Goal: Transaction & Acquisition: Book appointment/travel/reservation

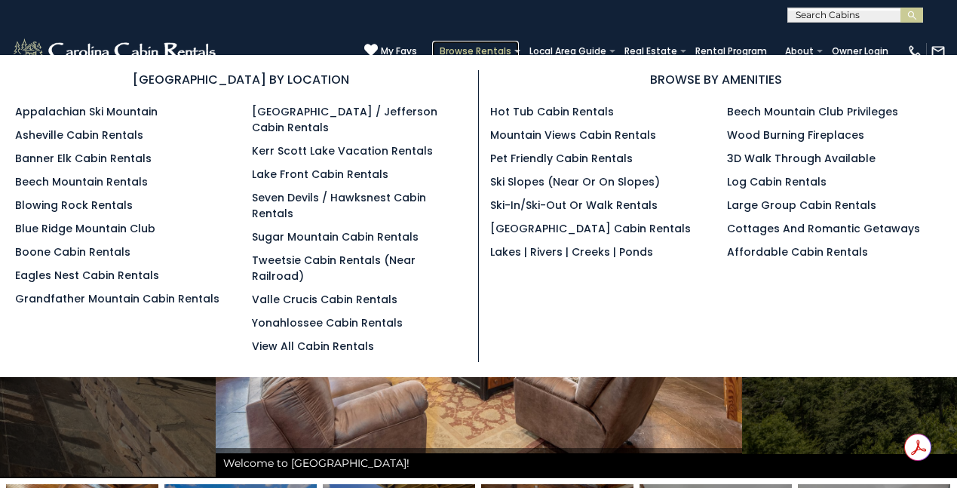
click at [481, 46] on link "Browse Rentals" at bounding box center [475, 51] width 87 height 21
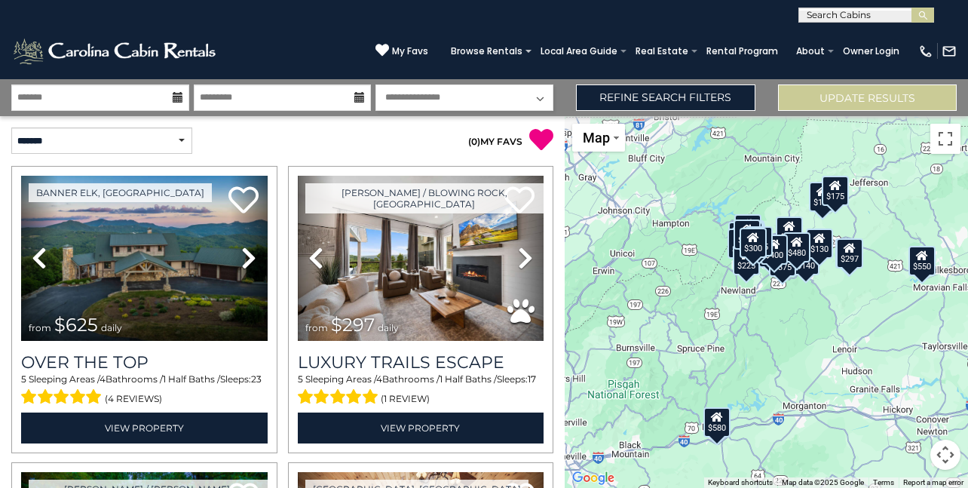
click at [176, 98] on icon at bounding box center [178, 97] width 11 height 11
click at [178, 102] on icon at bounding box center [178, 97] width 11 height 11
click at [145, 105] on input "text" at bounding box center [100, 97] width 178 height 26
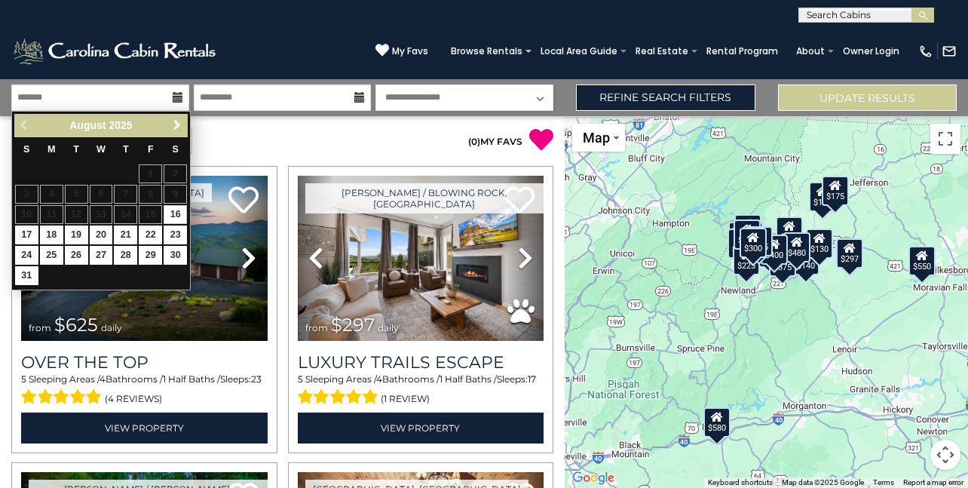
click at [175, 122] on span "Next" at bounding box center [177, 125] width 12 height 12
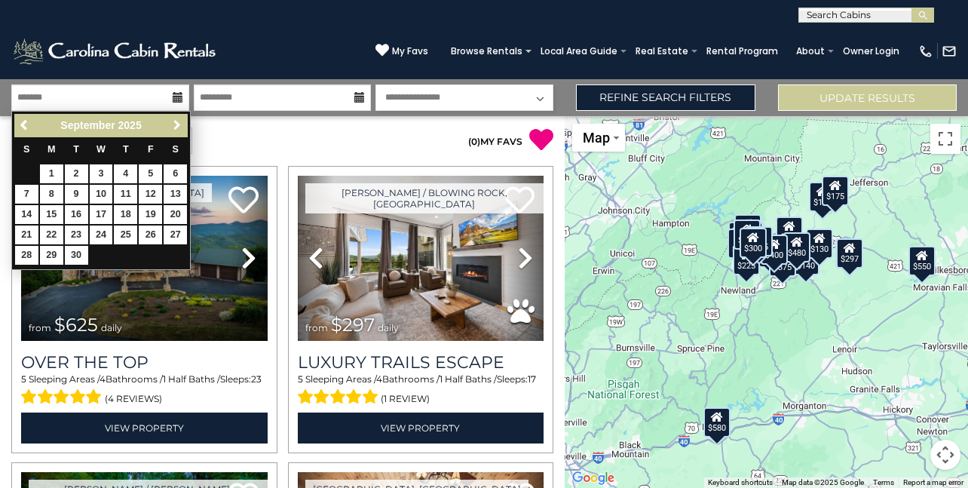
click at [175, 122] on span "Next" at bounding box center [177, 125] width 12 height 12
click at [27, 232] on link "19" at bounding box center [26, 234] width 23 height 19
type input "********"
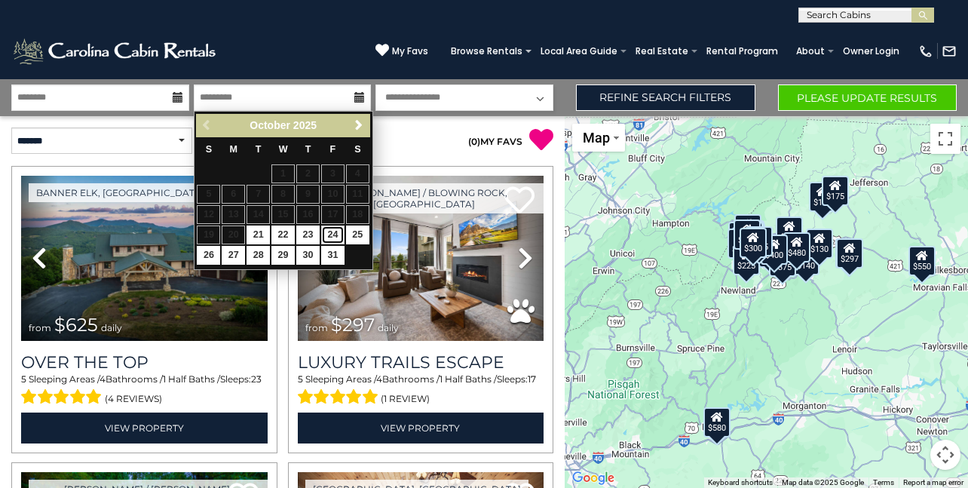
click at [338, 232] on link "24" at bounding box center [332, 234] width 23 height 19
type input "********"
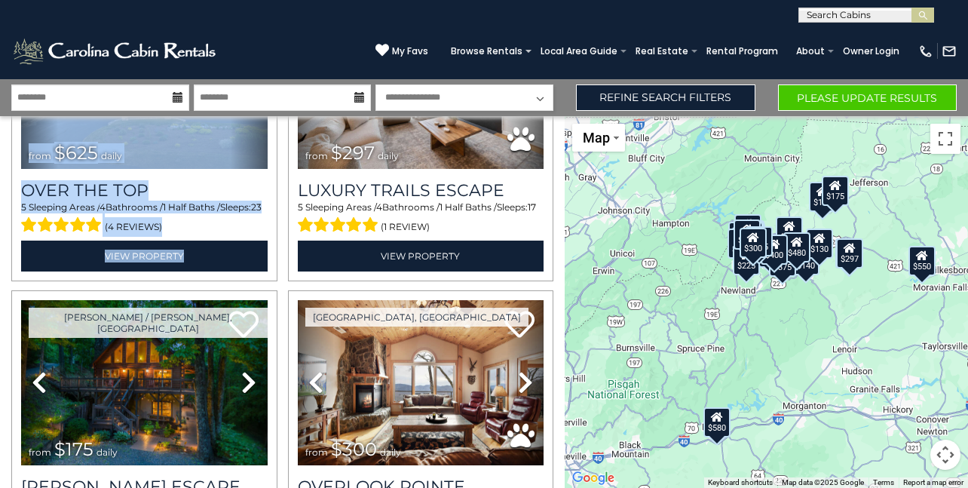
scroll to position [198, 0]
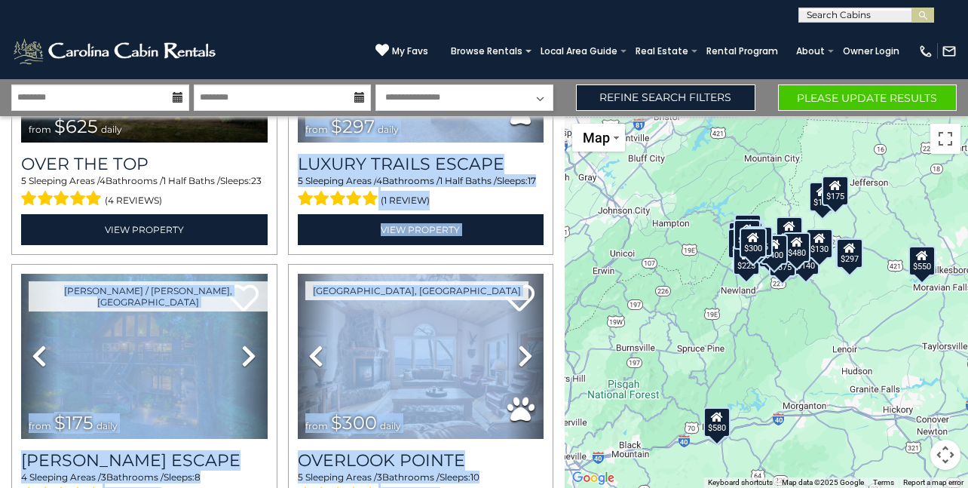
drag, startPoint x: 550, startPoint y: 280, endPoint x: 568, endPoint y: 452, distance: 172.8
click at [568, 452] on div "**********" at bounding box center [484, 283] width 968 height 409
click at [852, 259] on div "$297" at bounding box center [848, 253] width 27 height 30
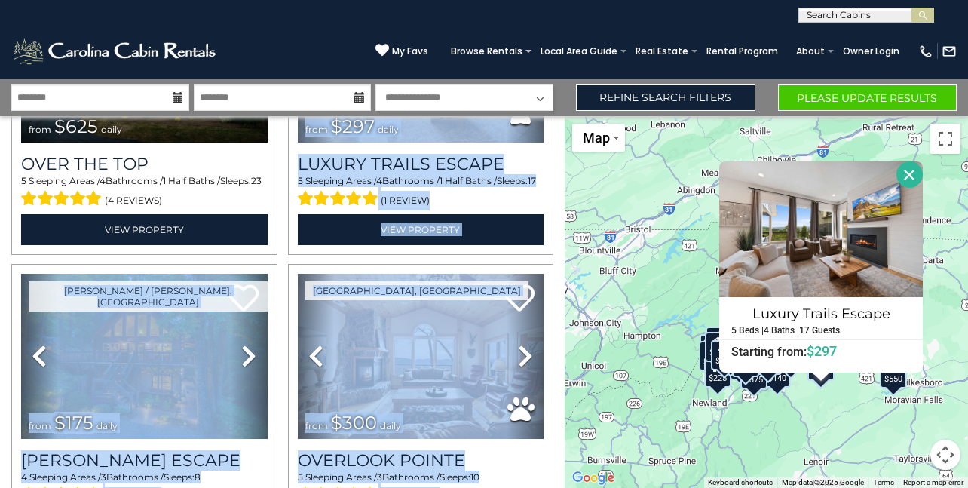
click at [815, 413] on div "$625 $297 $175 $300 $580 $290 $424 $395 $270 $185 $230 $550 $349 $230 $160 $325…" at bounding box center [766, 302] width 403 height 372
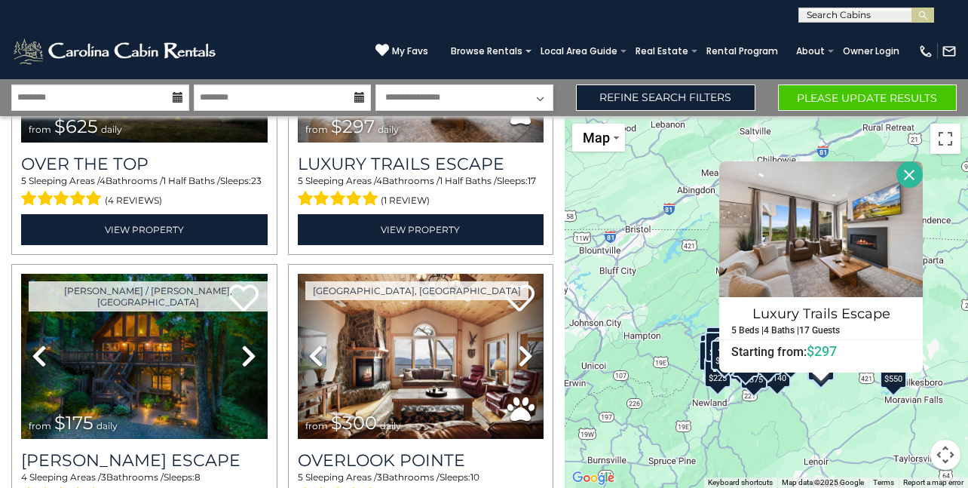
click at [816, 410] on div "$625 $297 $175 $300 $580 $290 $424 $395 $270 $185 $230 $550 $349 $230 $160 $325…" at bounding box center [766, 302] width 403 height 372
click at [813, 410] on div "$625 $297 $175 $300 $580 $290 $424 $395 $270 $185 $230 $550 $349 $230 $160 $325…" at bounding box center [766, 302] width 403 height 372
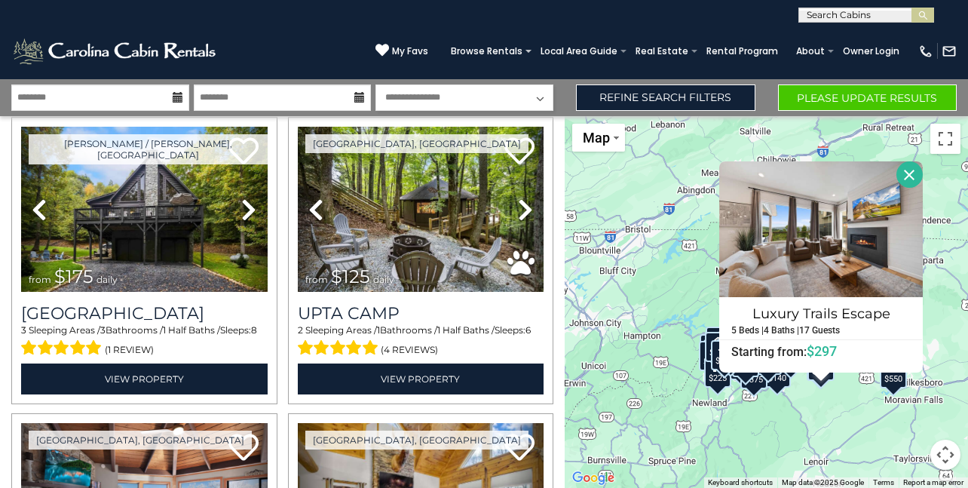
scroll to position [2993, 0]
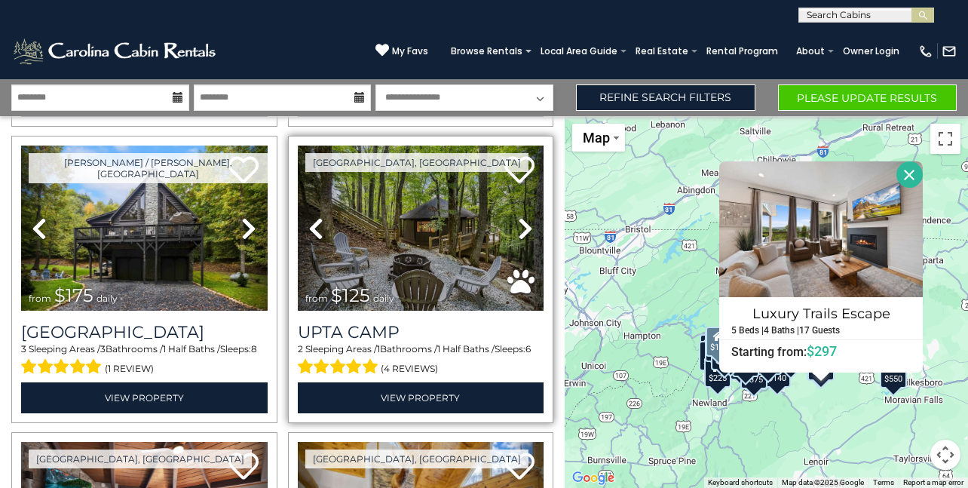
click at [518, 216] on icon at bounding box center [525, 228] width 15 height 24
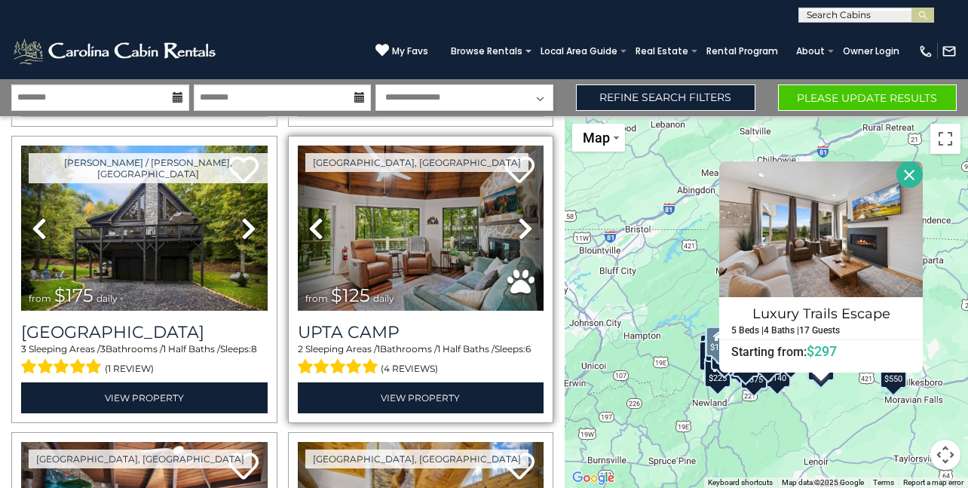
click at [518, 216] on icon at bounding box center [525, 228] width 15 height 24
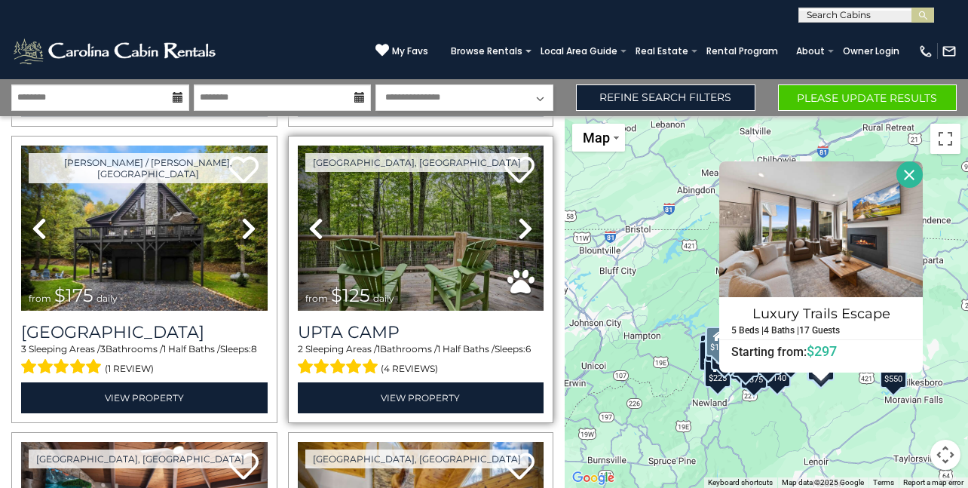
click at [518, 216] on icon at bounding box center [525, 228] width 15 height 24
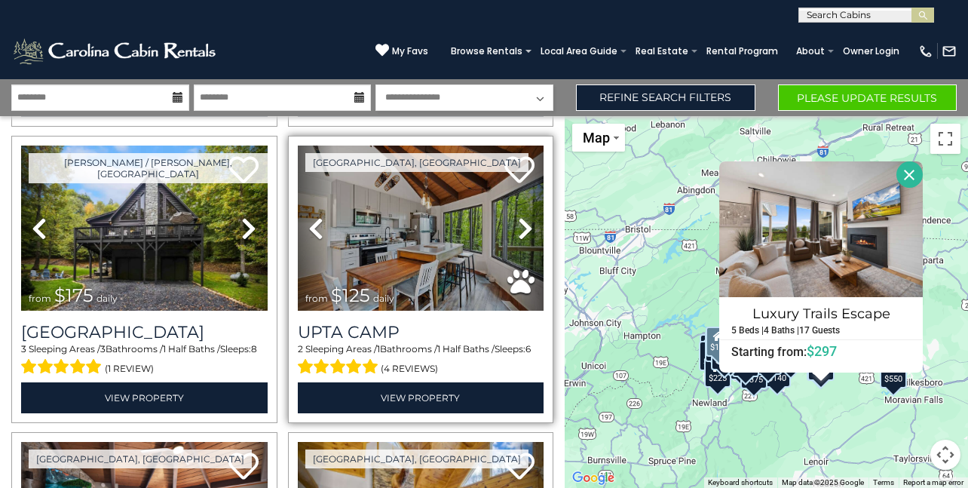
click at [518, 216] on icon at bounding box center [525, 228] width 15 height 24
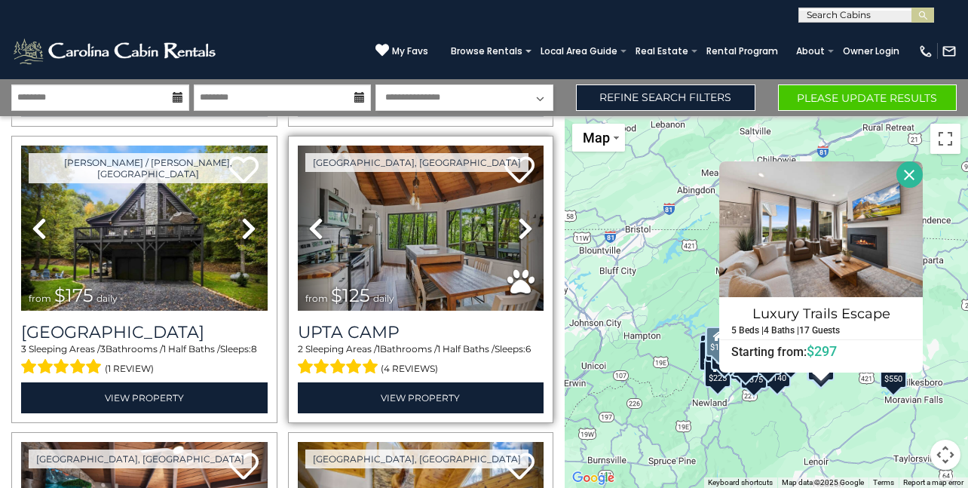
click at [518, 216] on icon at bounding box center [525, 228] width 15 height 24
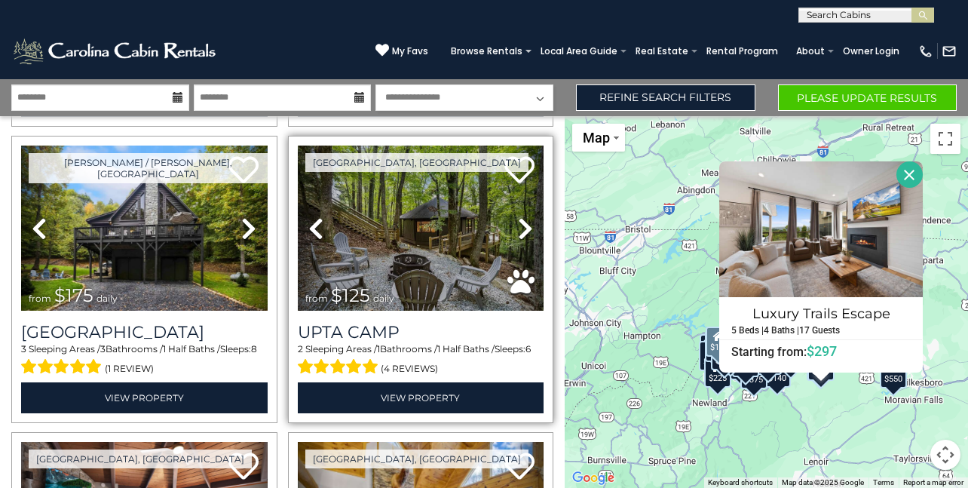
click at [518, 216] on icon at bounding box center [525, 228] width 15 height 24
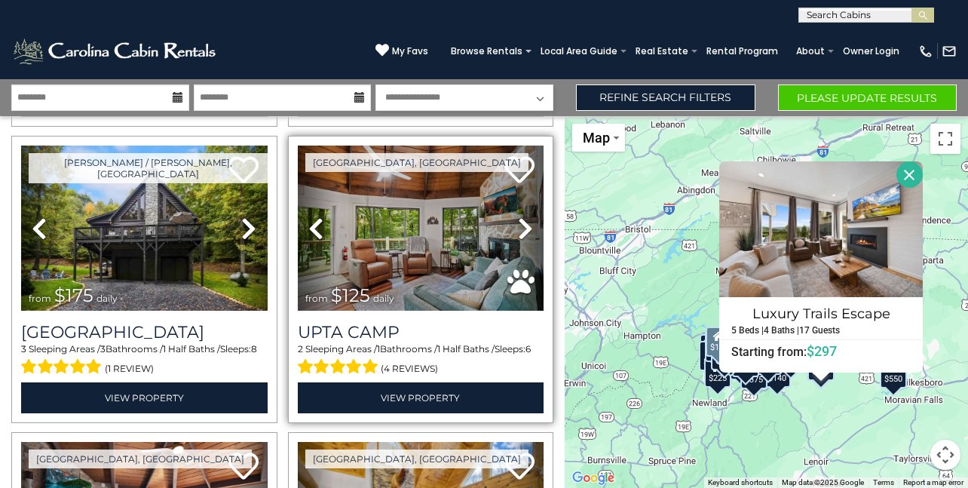
click at [518, 216] on icon at bounding box center [525, 228] width 15 height 24
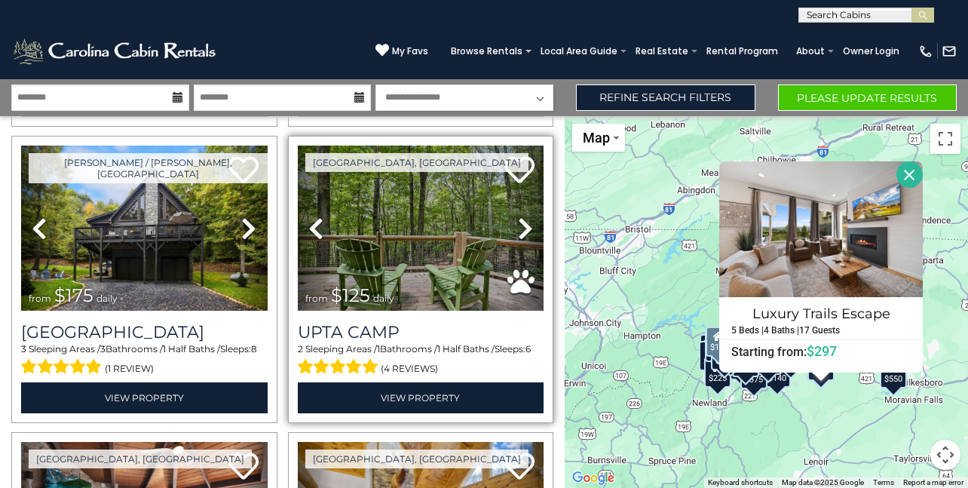
click at [518, 216] on icon at bounding box center [525, 228] width 15 height 24
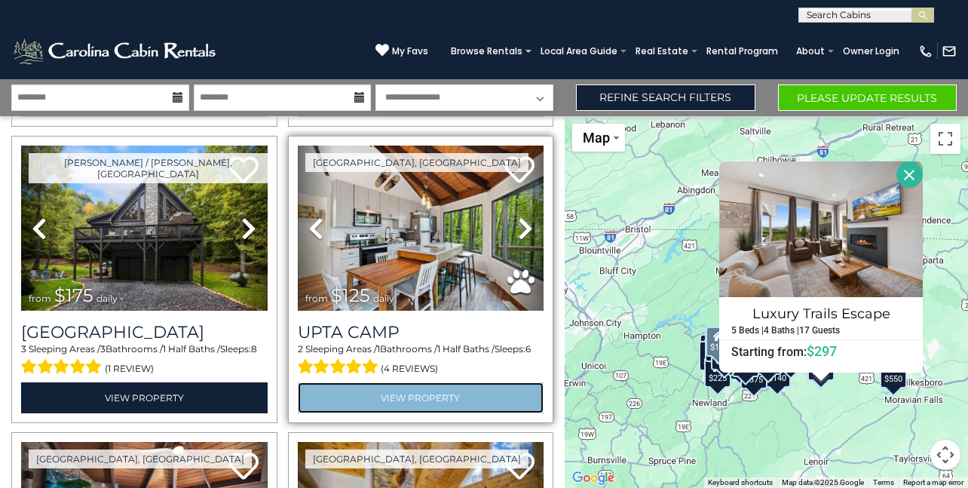
click at [453, 382] on link "View Property" at bounding box center [421, 397] width 246 height 31
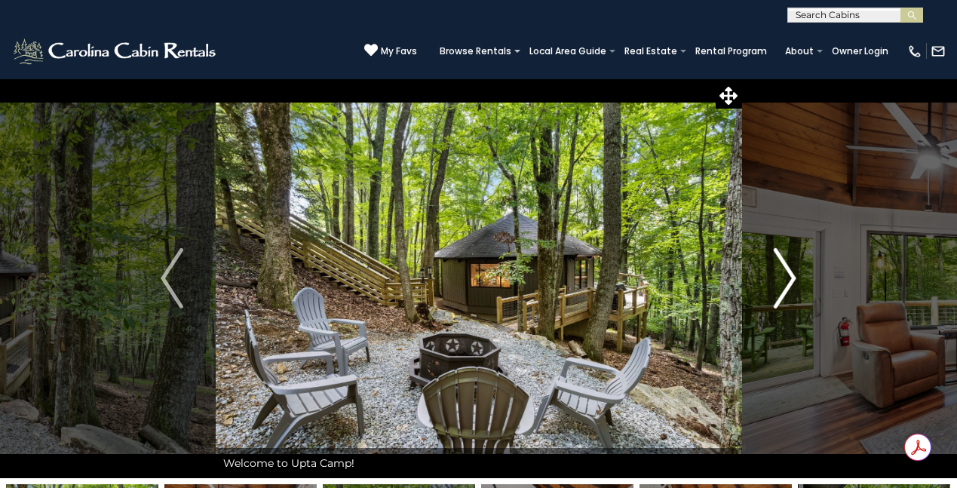
click at [783, 268] on img "Next" at bounding box center [784, 278] width 23 height 60
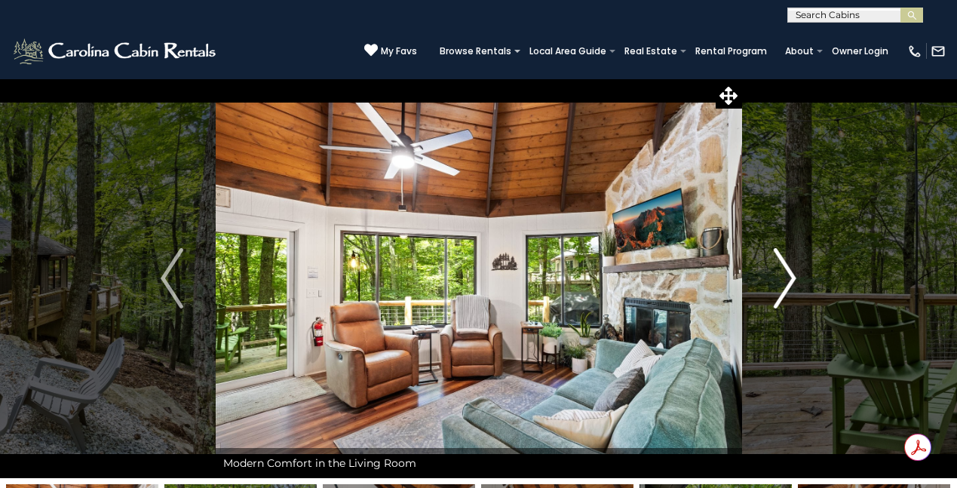
click at [783, 268] on img "Next" at bounding box center [784, 278] width 23 height 60
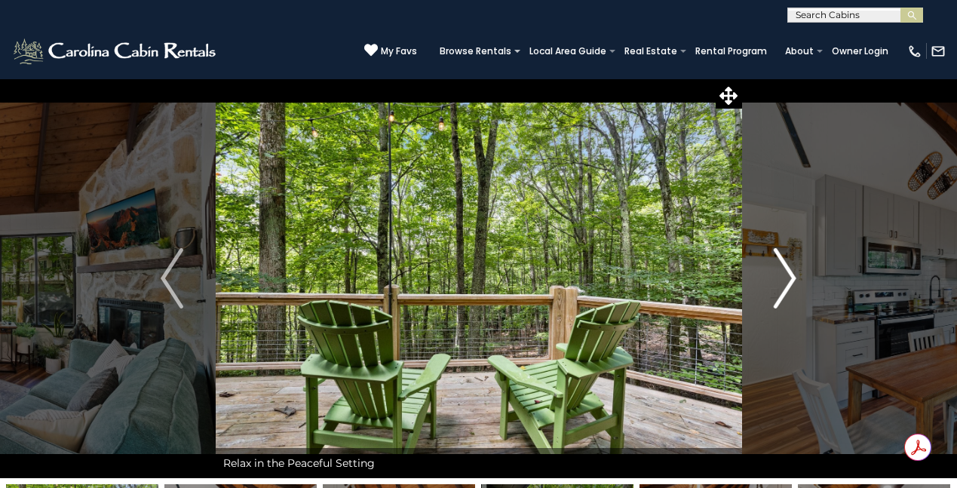
click at [783, 268] on img "Next" at bounding box center [784, 278] width 23 height 60
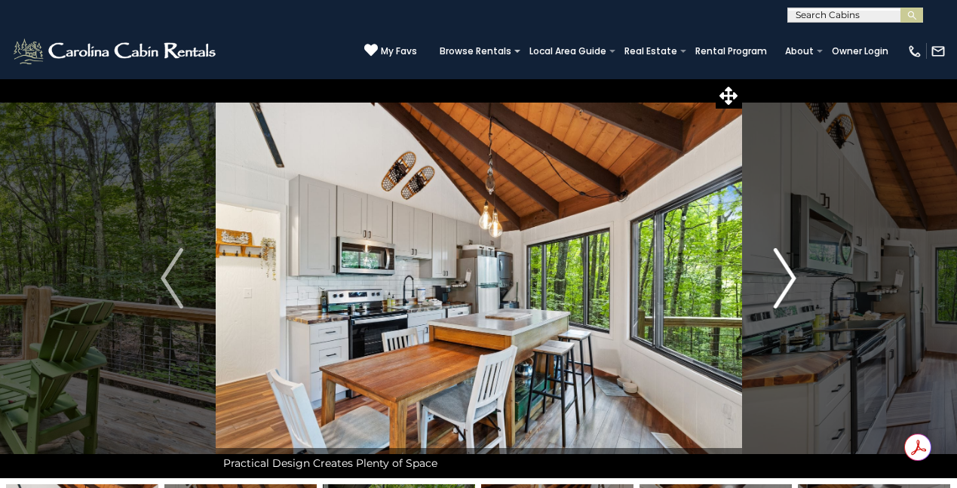
click at [783, 268] on img "Next" at bounding box center [784, 278] width 23 height 60
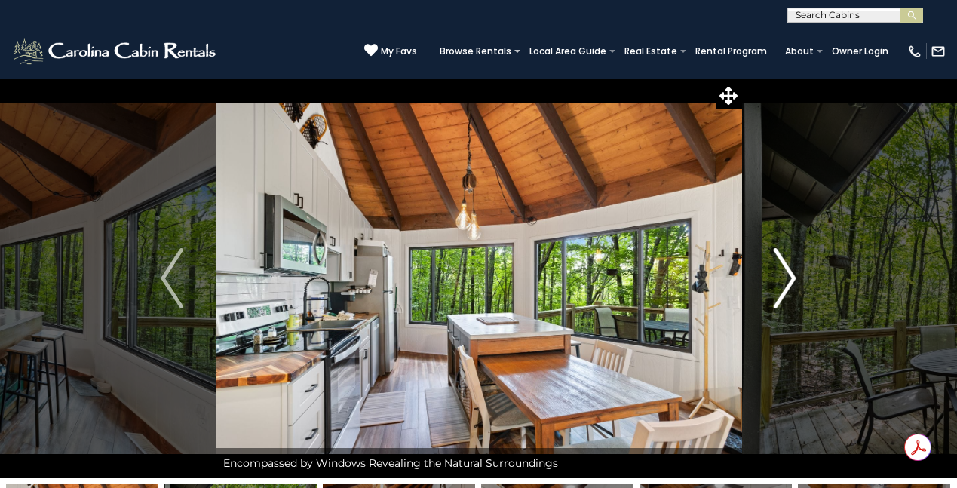
click at [783, 268] on img "Next" at bounding box center [784, 278] width 23 height 60
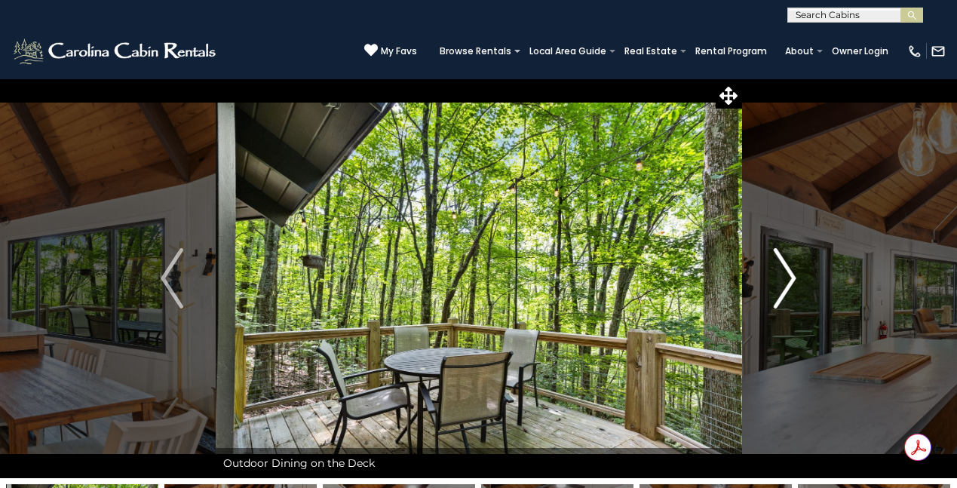
click at [783, 268] on img "Next" at bounding box center [784, 278] width 23 height 60
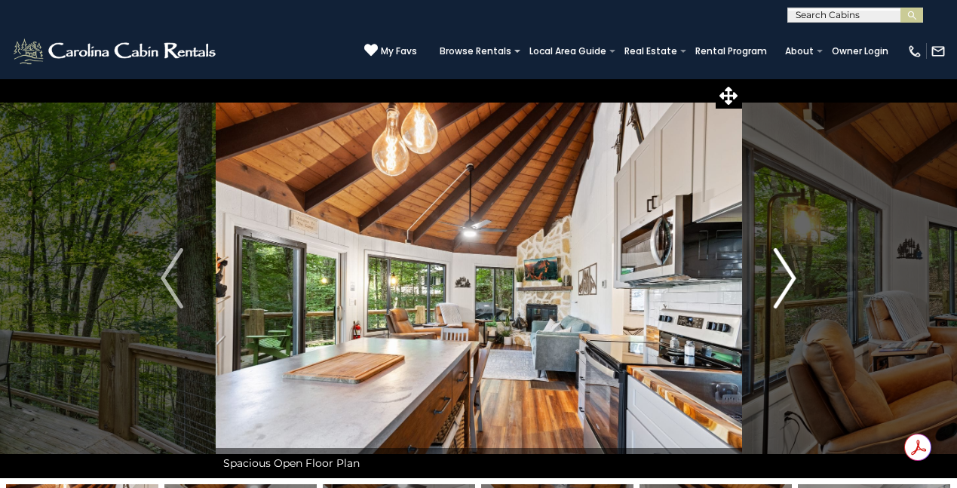
click at [783, 268] on img "Next" at bounding box center [784, 278] width 23 height 60
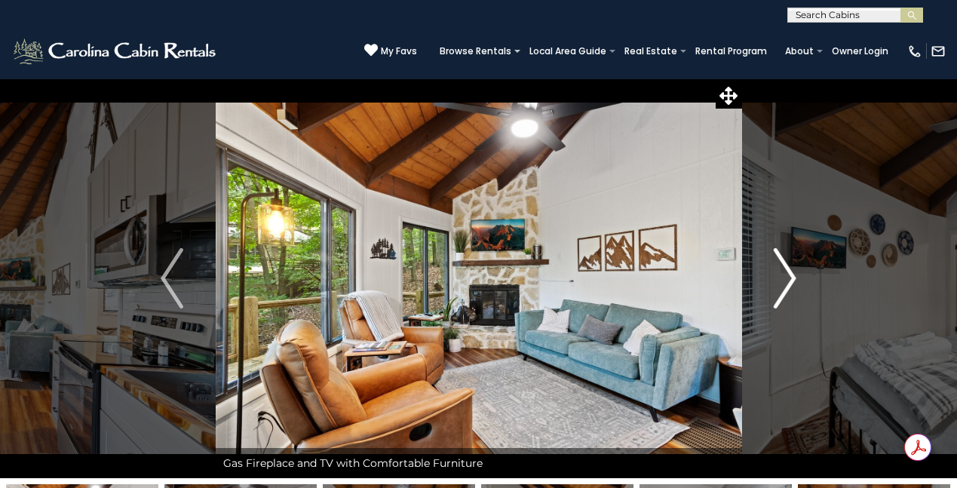
click at [783, 268] on img "Next" at bounding box center [784, 278] width 23 height 60
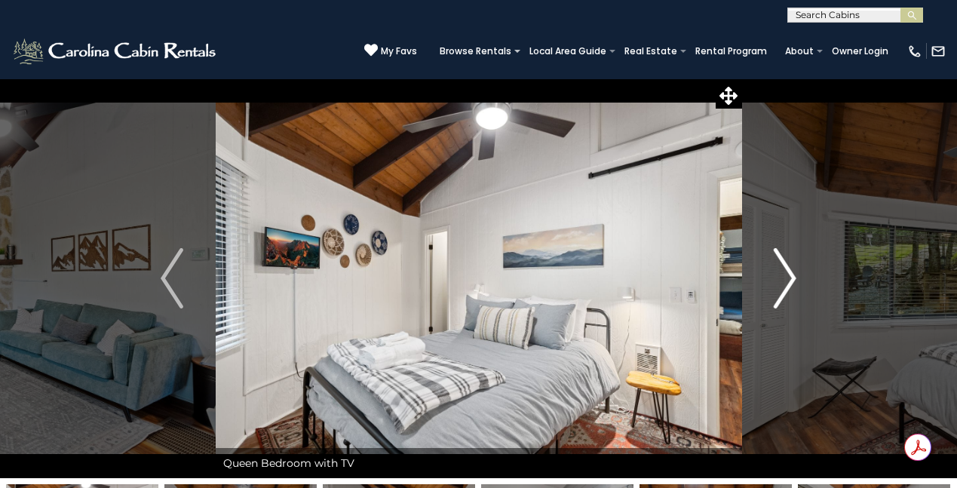
click at [783, 268] on img "Next" at bounding box center [784, 278] width 23 height 60
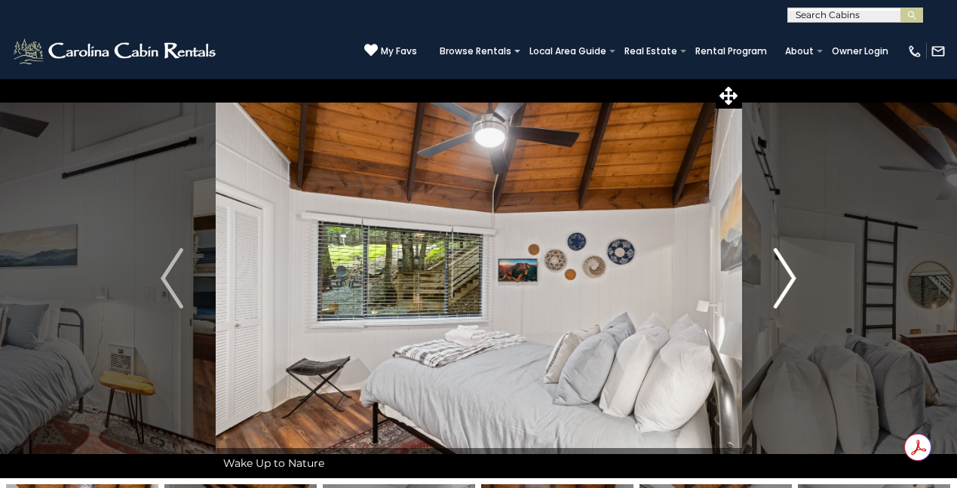
click at [783, 268] on img "Next" at bounding box center [784, 278] width 23 height 60
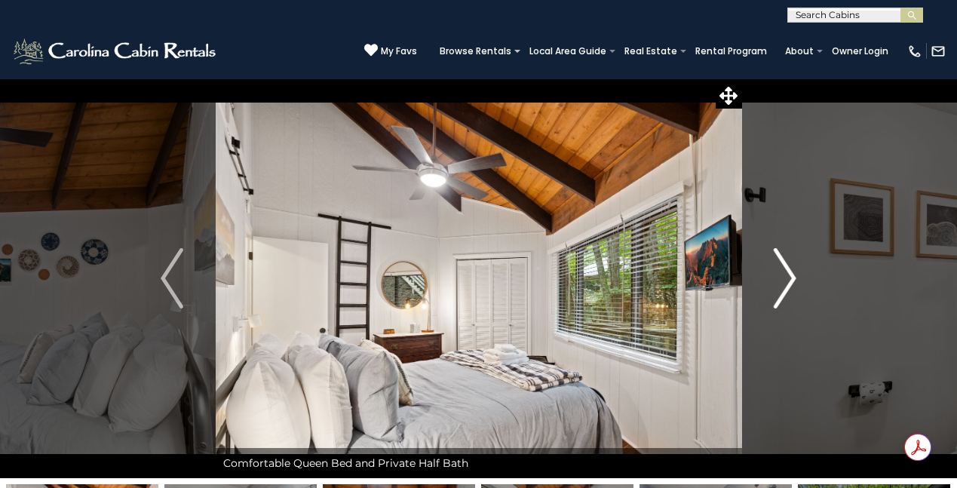
click at [783, 268] on img "Next" at bounding box center [784, 278] width 23 height 60
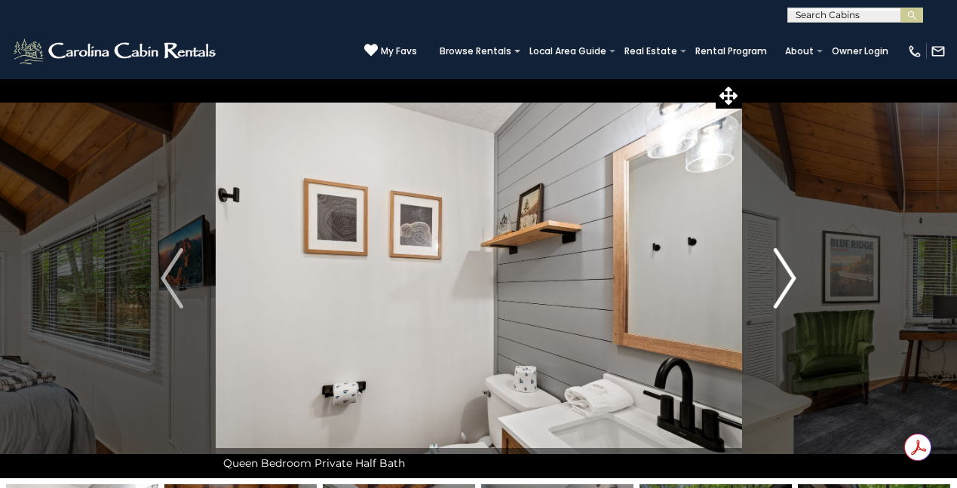
click at [783, 268] on img "Next" at bounding box center [784, 278] width 23 height 60
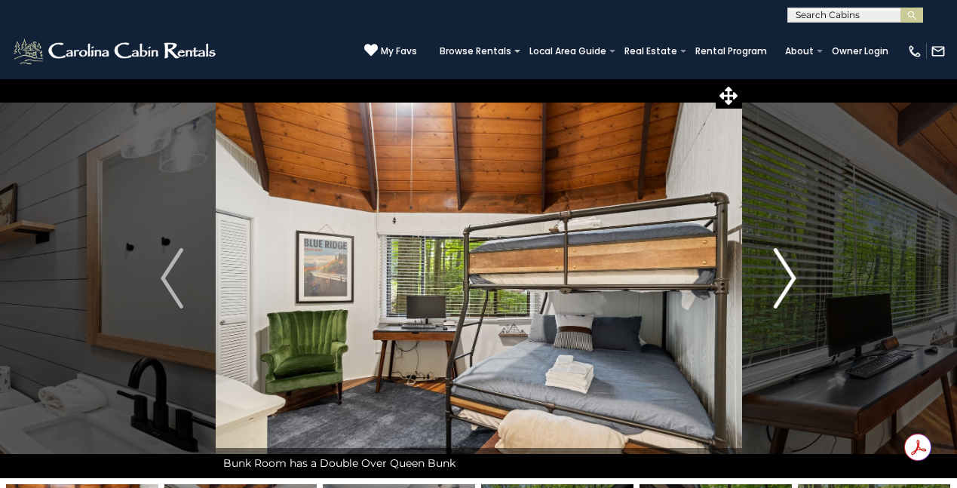
click at [783, 268] on img "Next" at bounding box center [784, 278] width 23 height 60
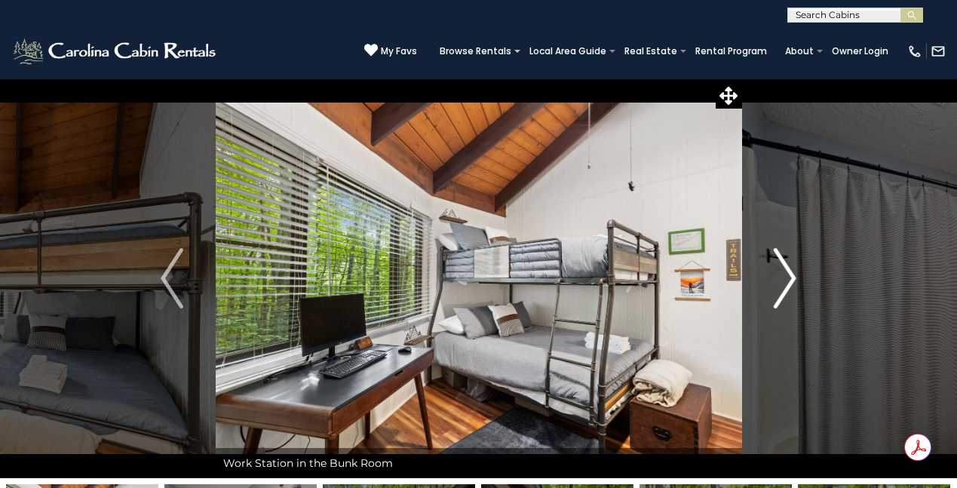
click at [783, 268] on img "Next" at bounding box center [784, 278] width 23 height 60
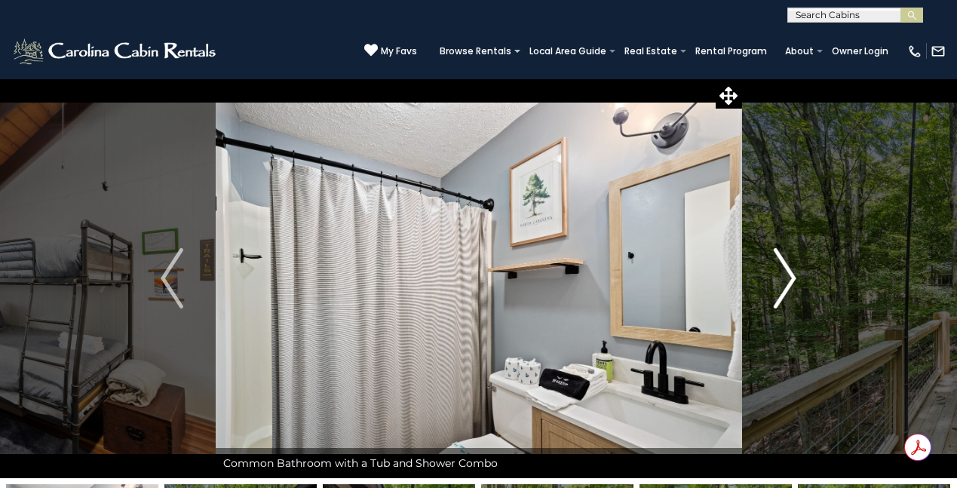
click at [783, 268] on img "Next" at bounding box center [784, 278] width 23 height 60
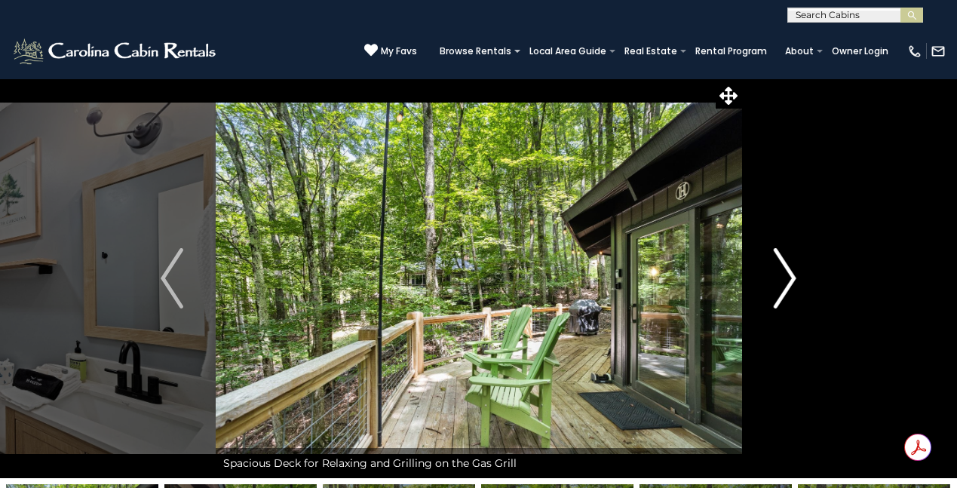
click at [783, 268] on img "Next" at bounding box center [784, 278] width 23 height 60
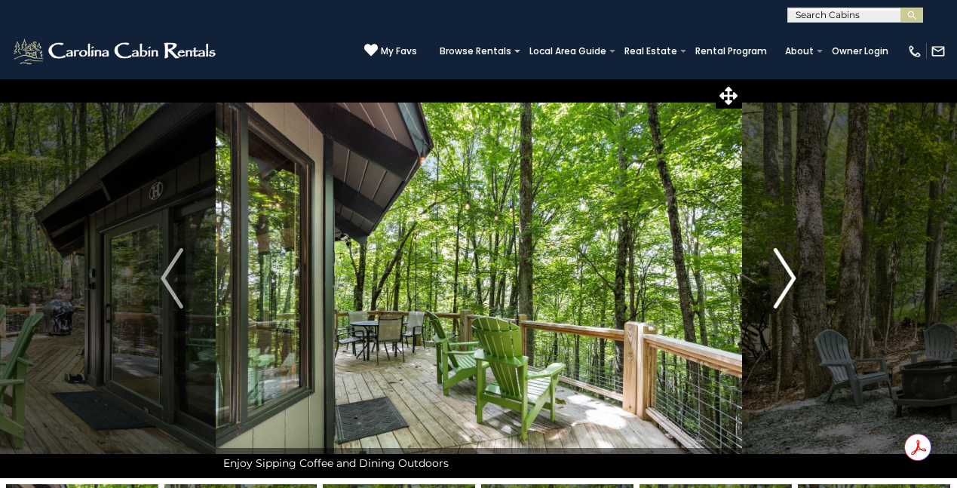
click at [783, 268] on img "Next" at bounding box center [784, 278] width 23 height 60
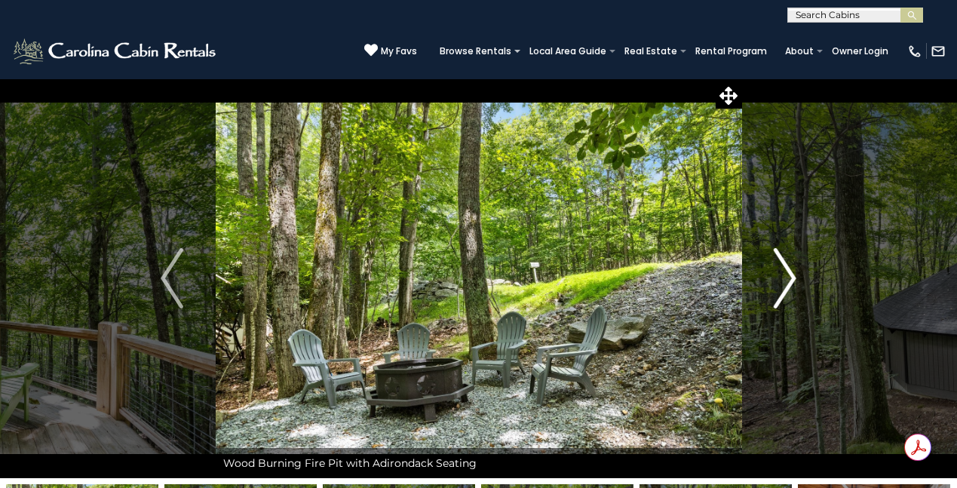
click at [783, 268] on img "Next" at bounding box center [784, 278] width 23 height 60
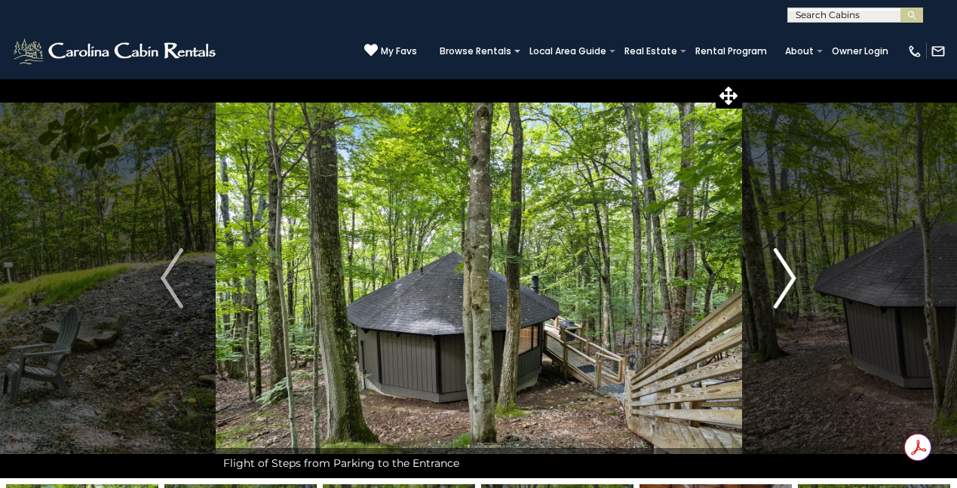
click at [783, 268] on img "Next" at bounding box center [784, 278] width 23 height 60
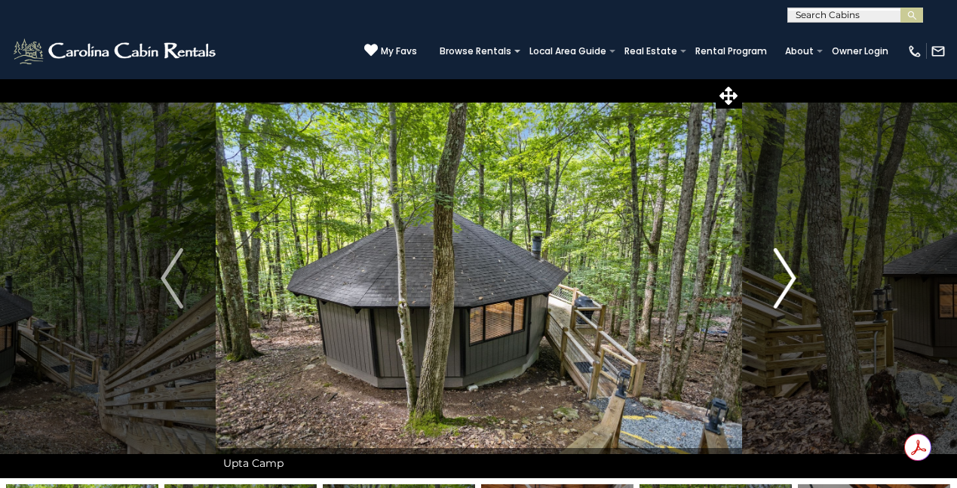
click at [783, 268] on img "Next" at bounding box center [784, 278] width 23 height 60
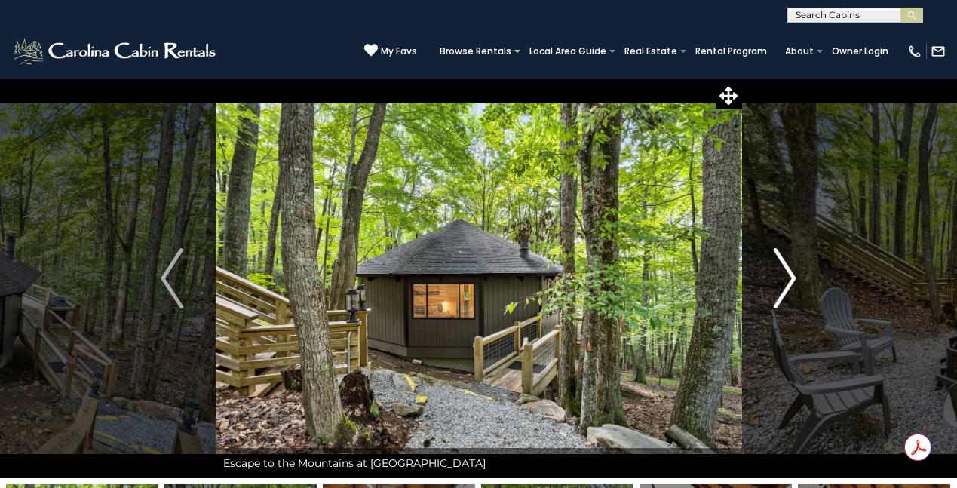
click at [783, 268] on img "Next" at bounding box center [784, 278] width 23 height 60
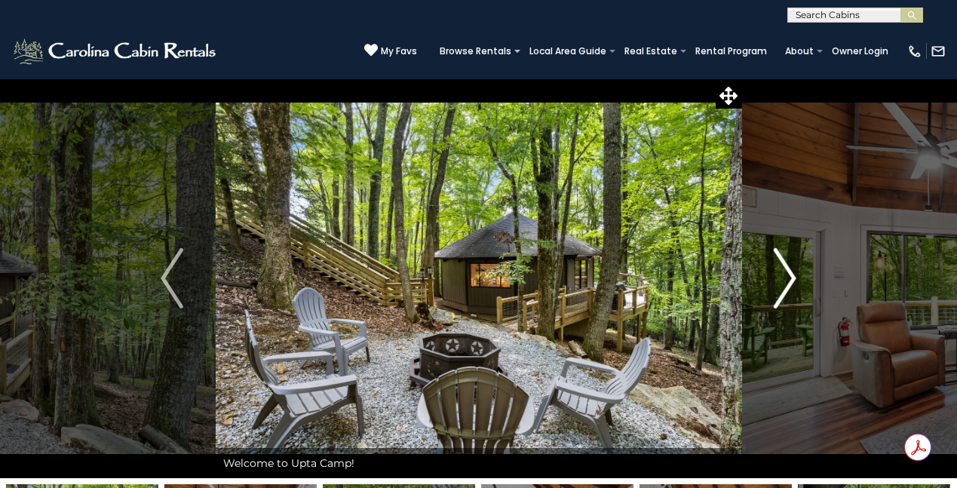
click at [783, 268] on img "Next" at bounding box center [784, 278] width 23 height 60
